Goal: Task Accomplishment & Management: Use online tool/utility

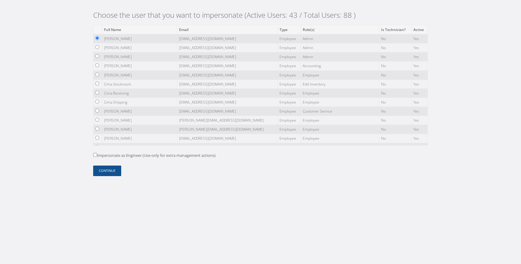
drag, startPoint x: 97, startPoint y: 155, endPoint x: 100, endPoint y: 166, distance: 10.9
click at [97, 155] on label "Impersonate as Engineer (Use only for extra management actions)" at bounding box center [154, 156] width 122 height 6
click at [102, 170] on button "Continue" at bounding box center [107, 171] width 28 height 11
drag, startPoint x: 95, startPoint y: 156, endPoint x: 99, endPoint y: 166, distance: 11.0
click at [95, 156] on input "Impersonate as Engineer (Use only for extra management actions)" at bounding box center [95, 155] width 4 height 4
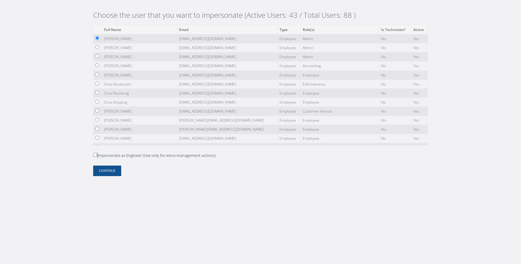
checkbox input "true"
click at [102, 169] on button "Continue" at bounding box center [107, 171] width 28 height 11
drag, startPoint x: 95, startPoint y: 156, endPoint x: 95, endPoint y: 162, distance: 5.4
click at [95, 156] on input "Impersonate as Engineer (Use only for extra management actions)" at bounding box center [95, 155] width 4 height 4
checkbox input "true"
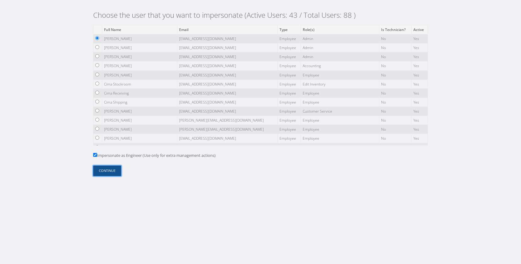
click at [103, 172] on button "Continue" at bounding box center [107, 171] width 28 height 11
